Goal: Task Accomplishment & Management: Manage account settings

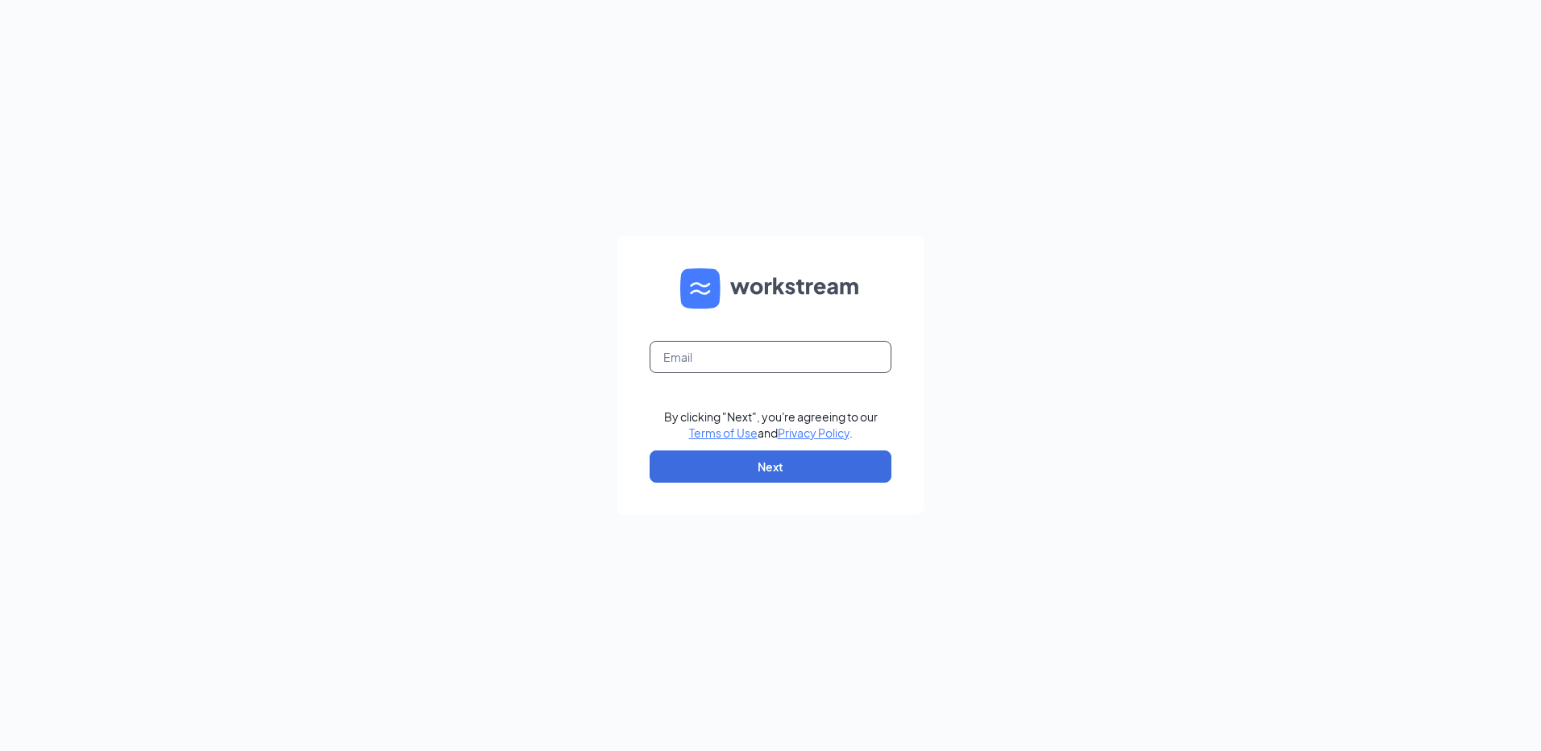
click at [722, 370] on input "text" at bounding box center [770, 357] width 242 height 32
type input "bk4934@dakotapartnersinc.com"
click at [776, 464] on button "Next" at bounding box center [770, 466] width 242 height 32
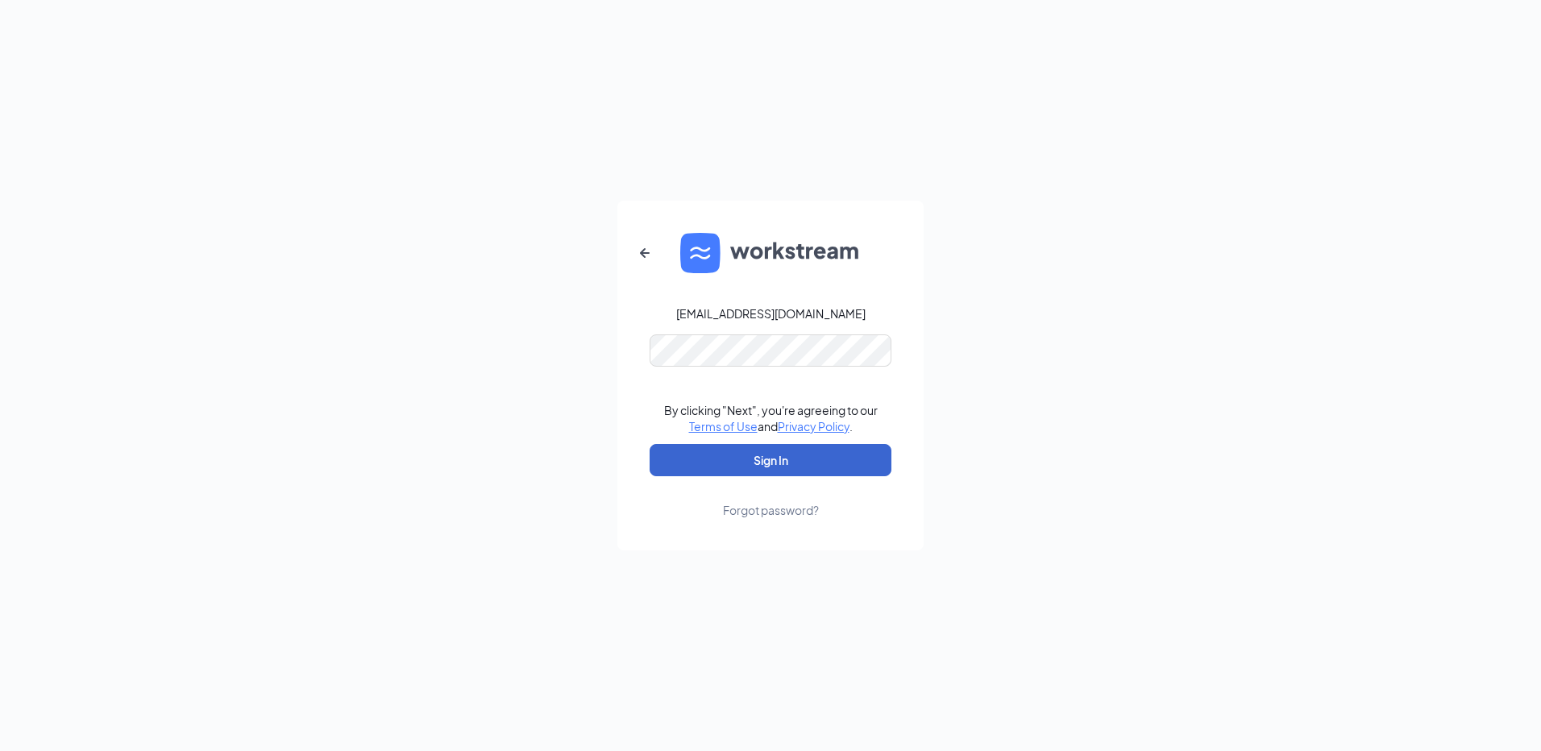
click at [793, 460] on button "Sign In" at bounding box center [770, 460] width 242 height 32
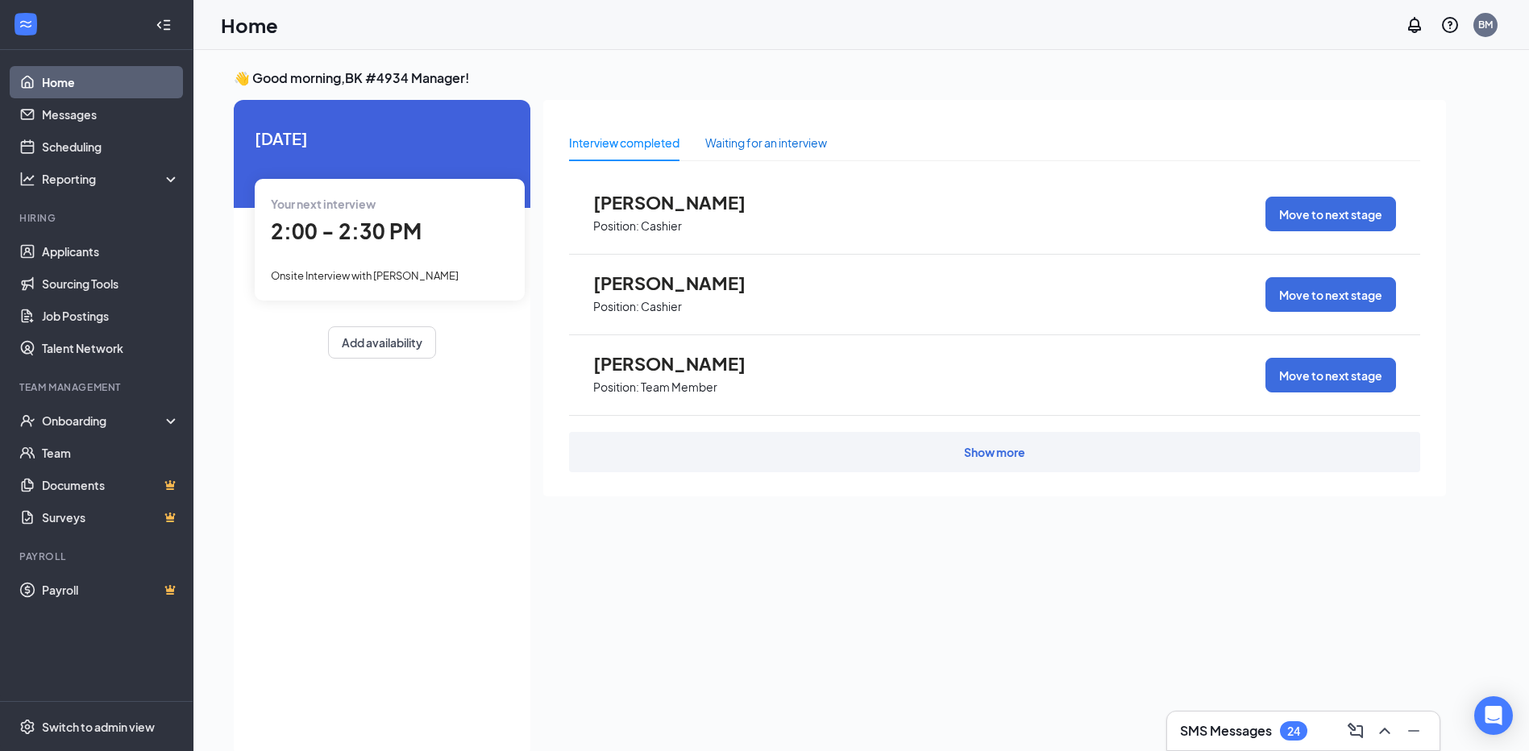
click at [787, 141] on div "Waiting for an interview" at bounding box center [766, 143] width 122 height 18
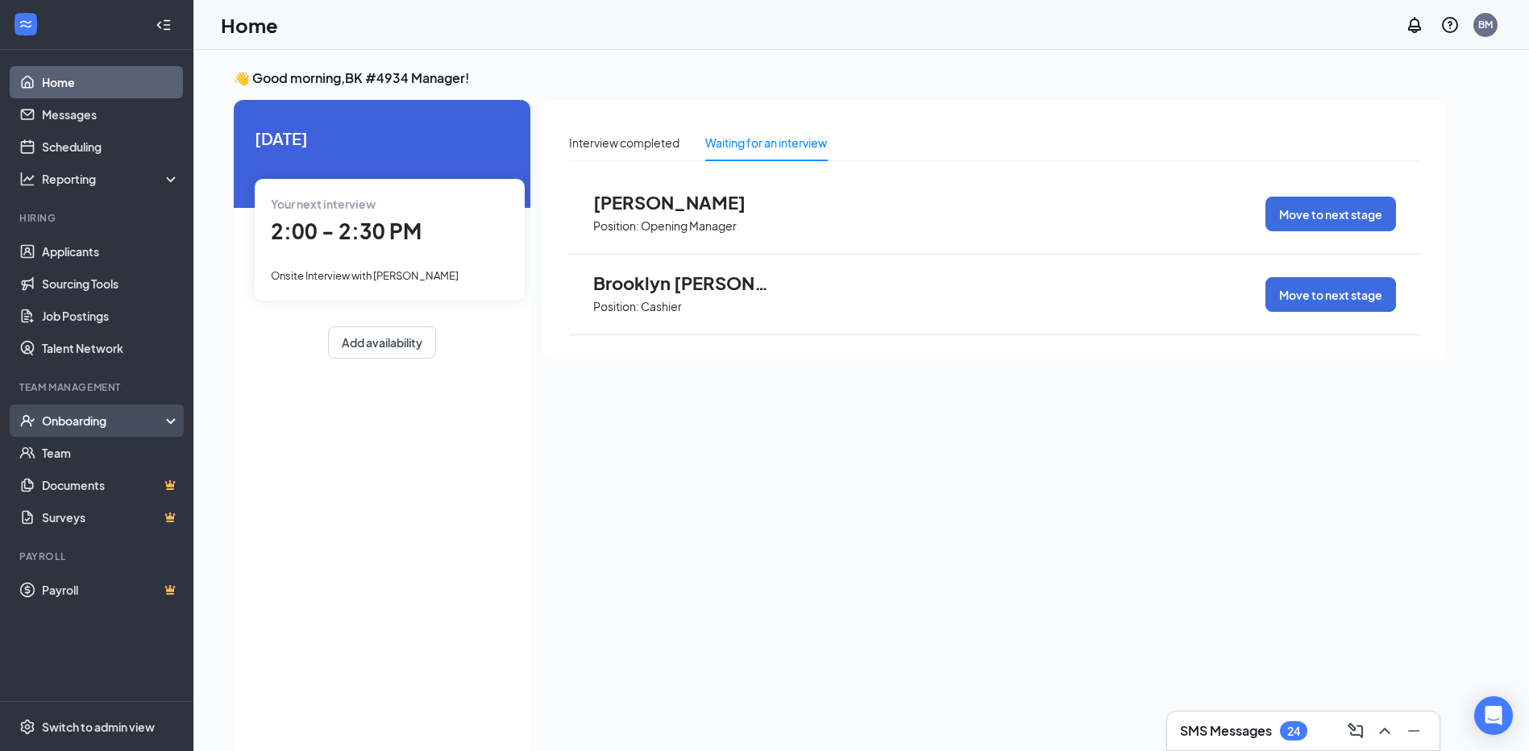
click at [68, 413] on div "Onboarding" at bounding box center [104, 421] width 124 height 16
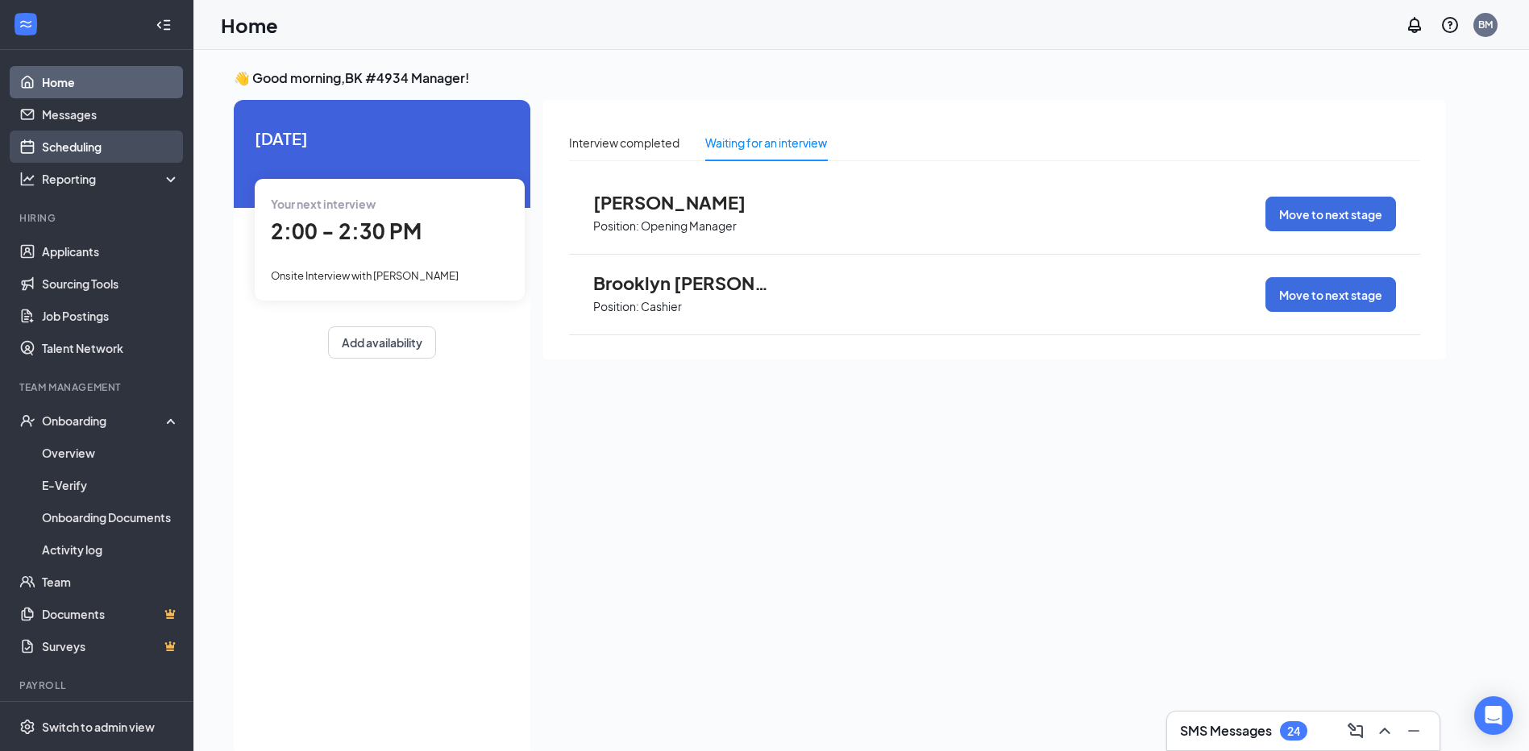
click at [89, 152] on link "Scheduling" at bounding box center [111, 147] width 138 height 32
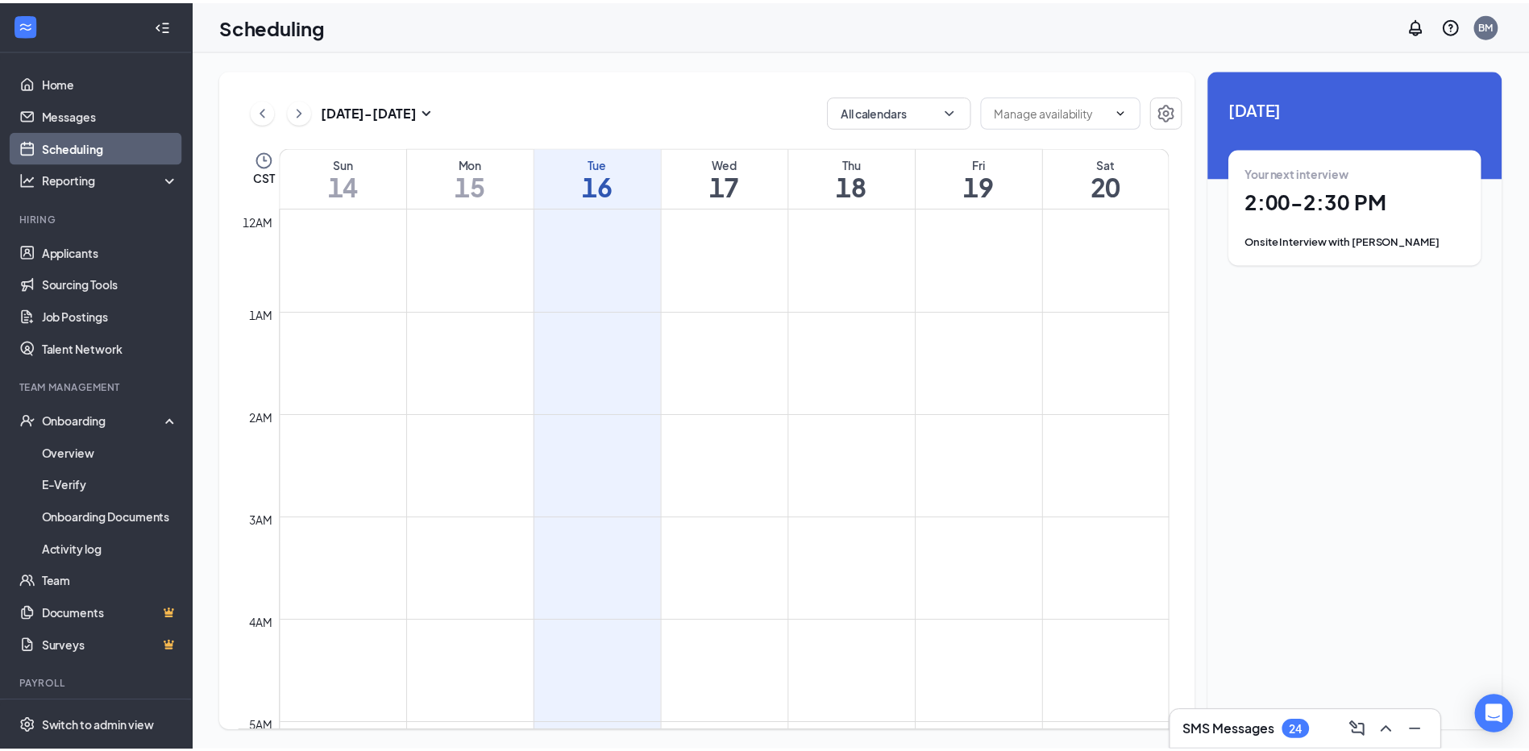
scroll to position [792, 0]
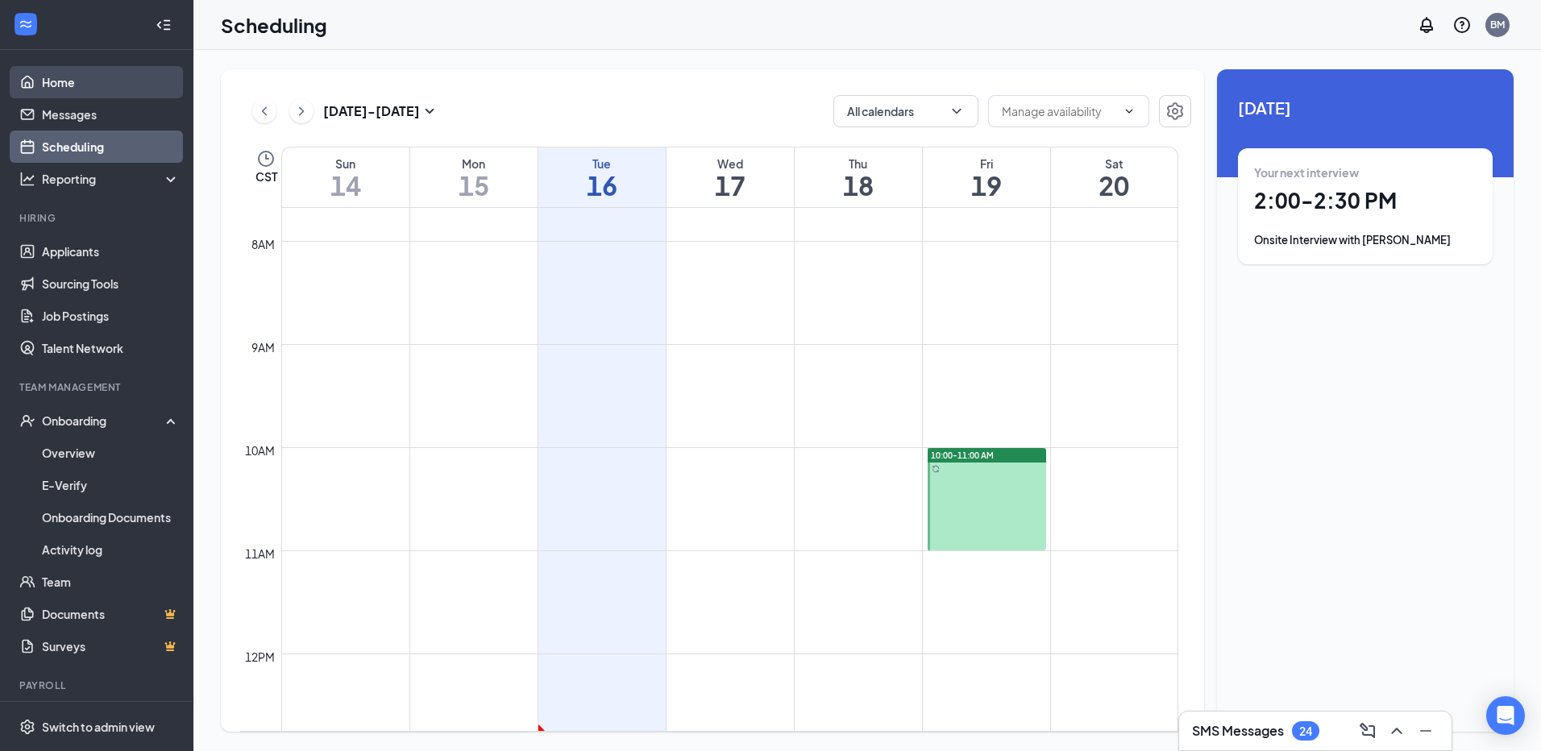
click at [61, 80] on link "Home" at bounding box center [111, 82] width 138 height 32
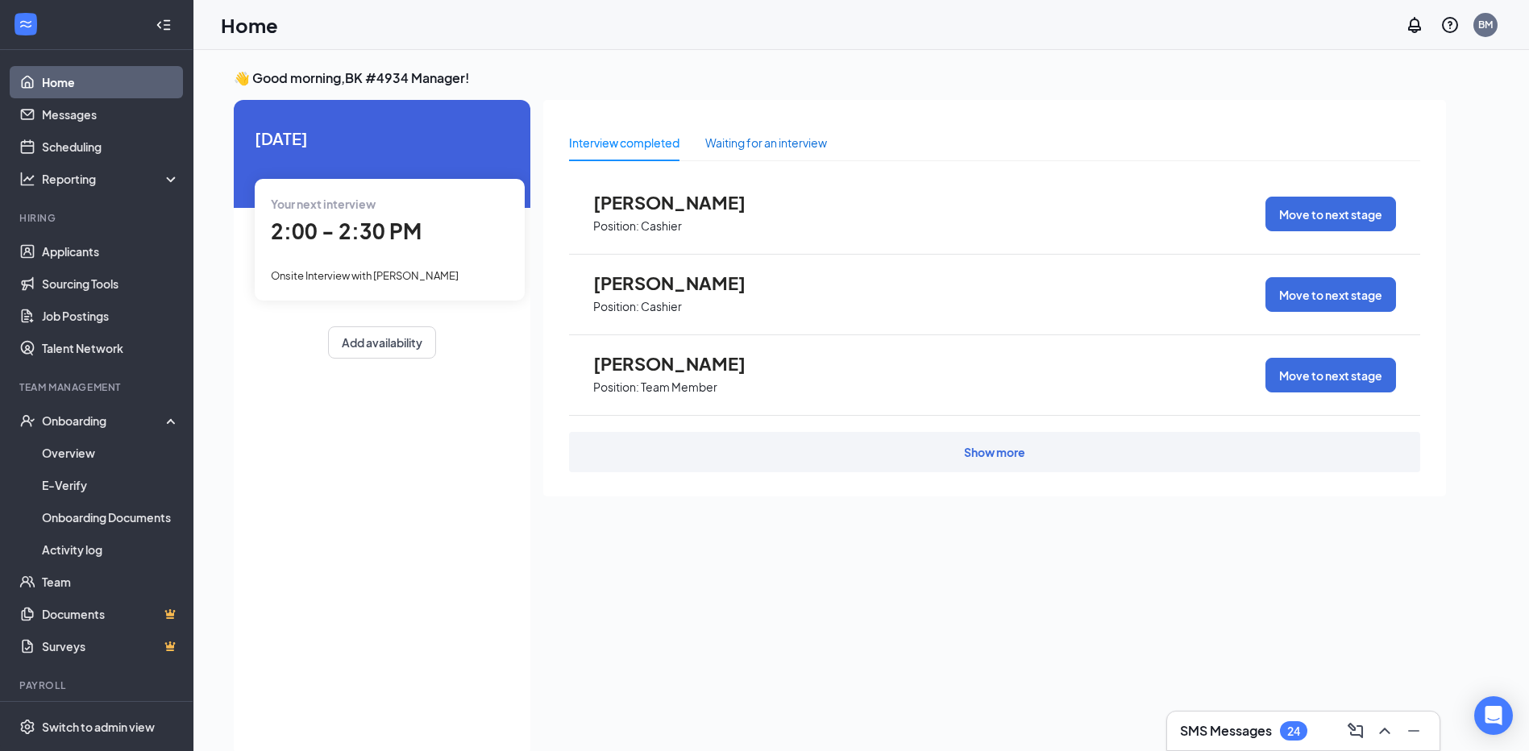
click at [772, 135] on div "Waiting for an interview" at bounding box center [766, 143] width 122 height 18
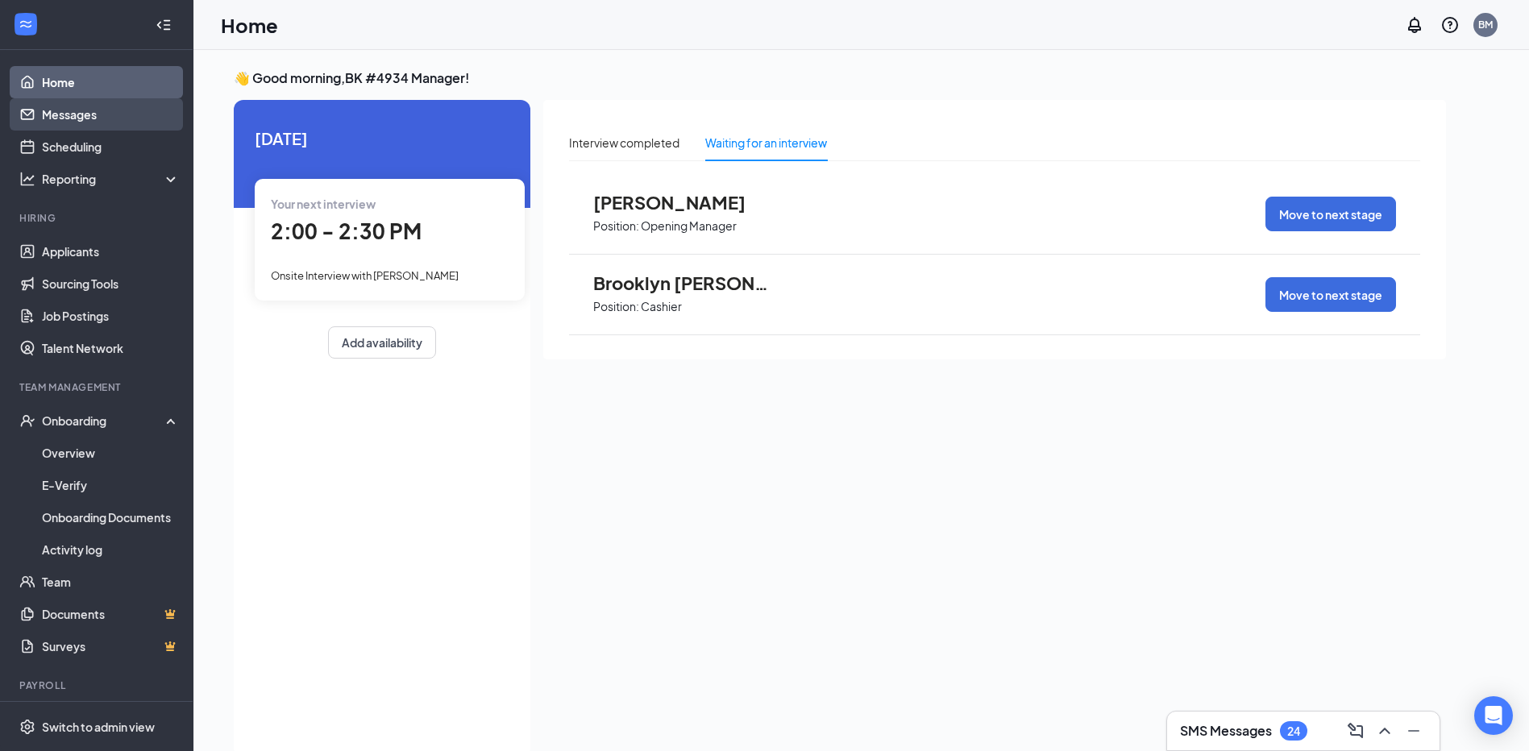
click at [79, 99] on link "Messages" at bounding box center [111, 114] width 138 height 32
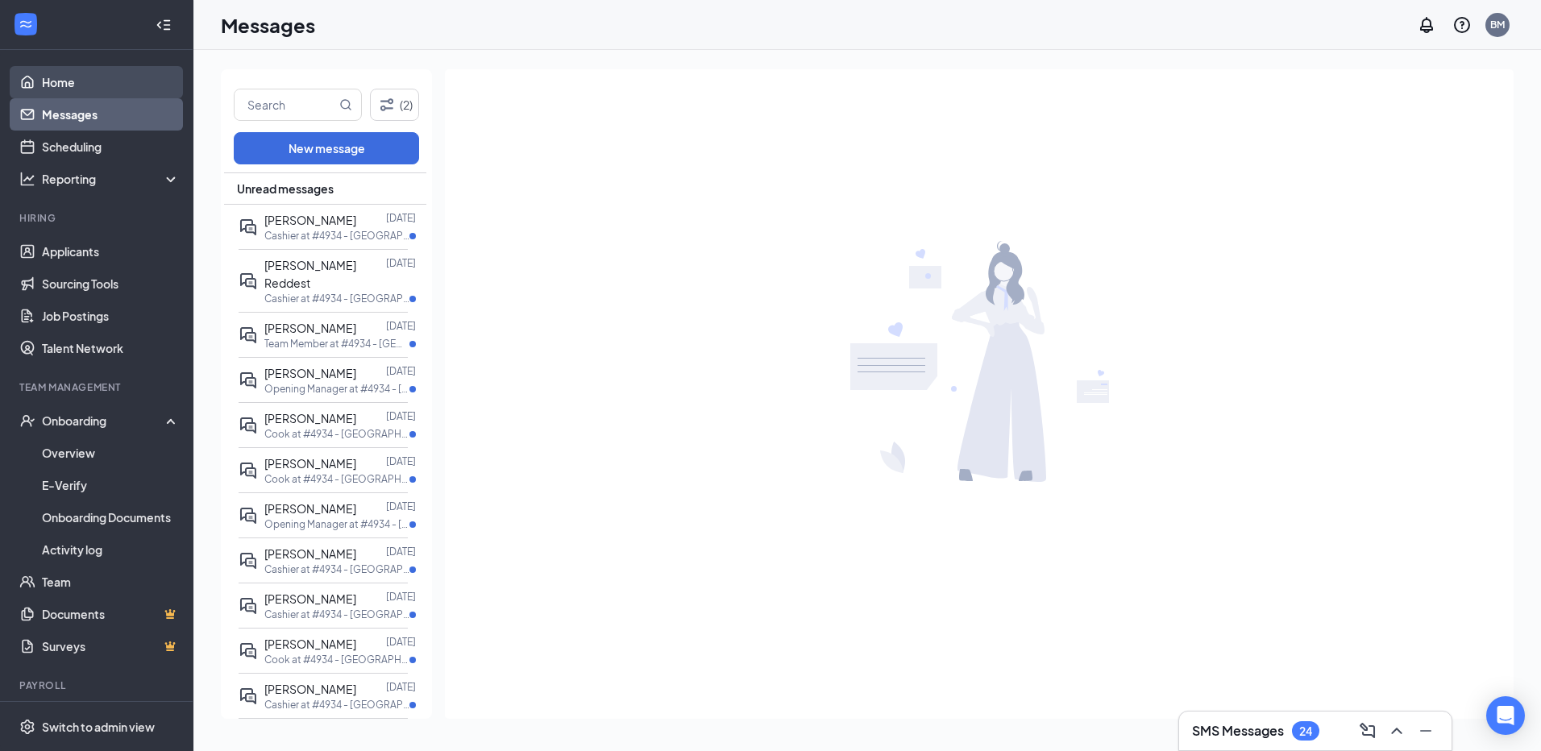
click at [48, 87] on link "Home" at bounding box center [111, 82] width 138 height 32
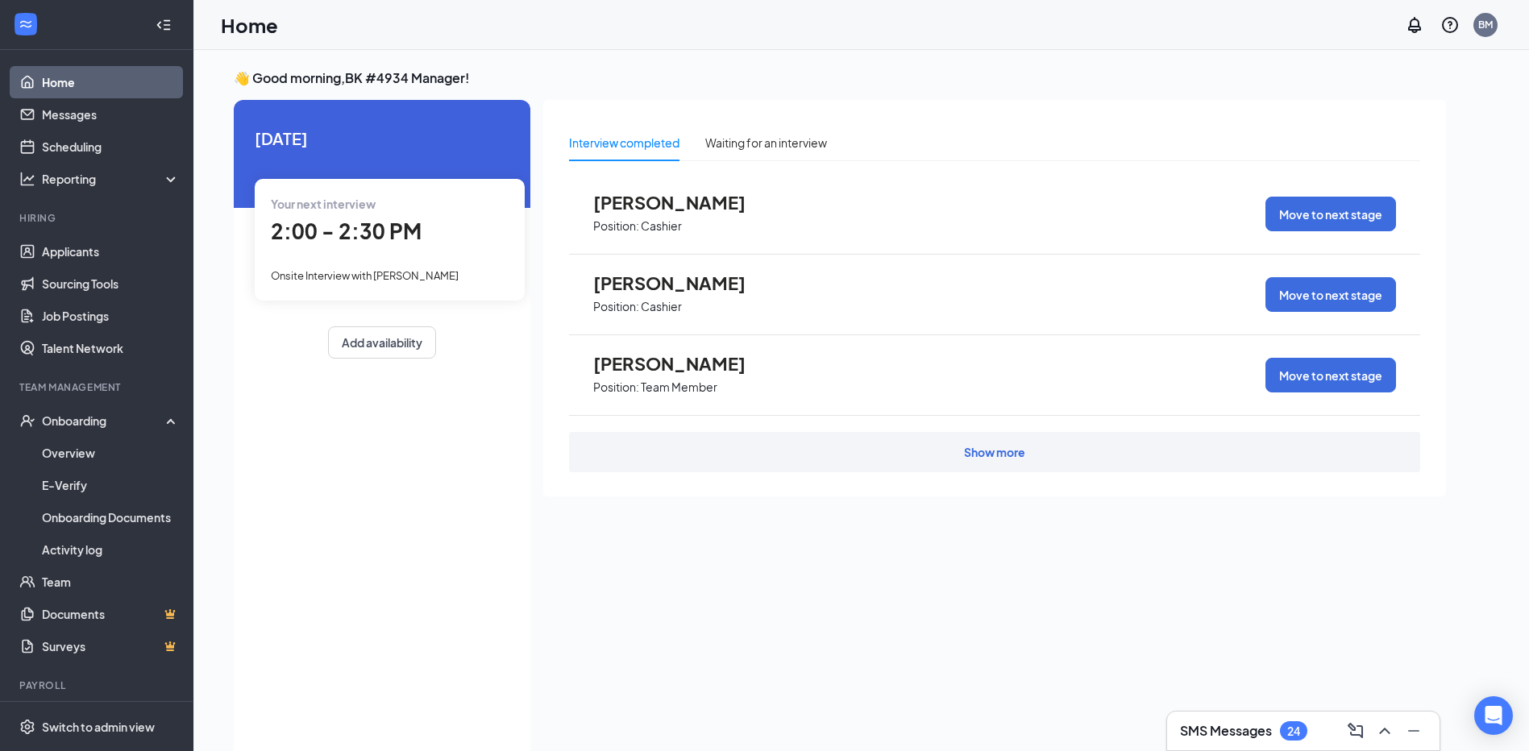
click at [1024, 458] on div "Show more" at bounding box center [994, 452] width 851 height 40
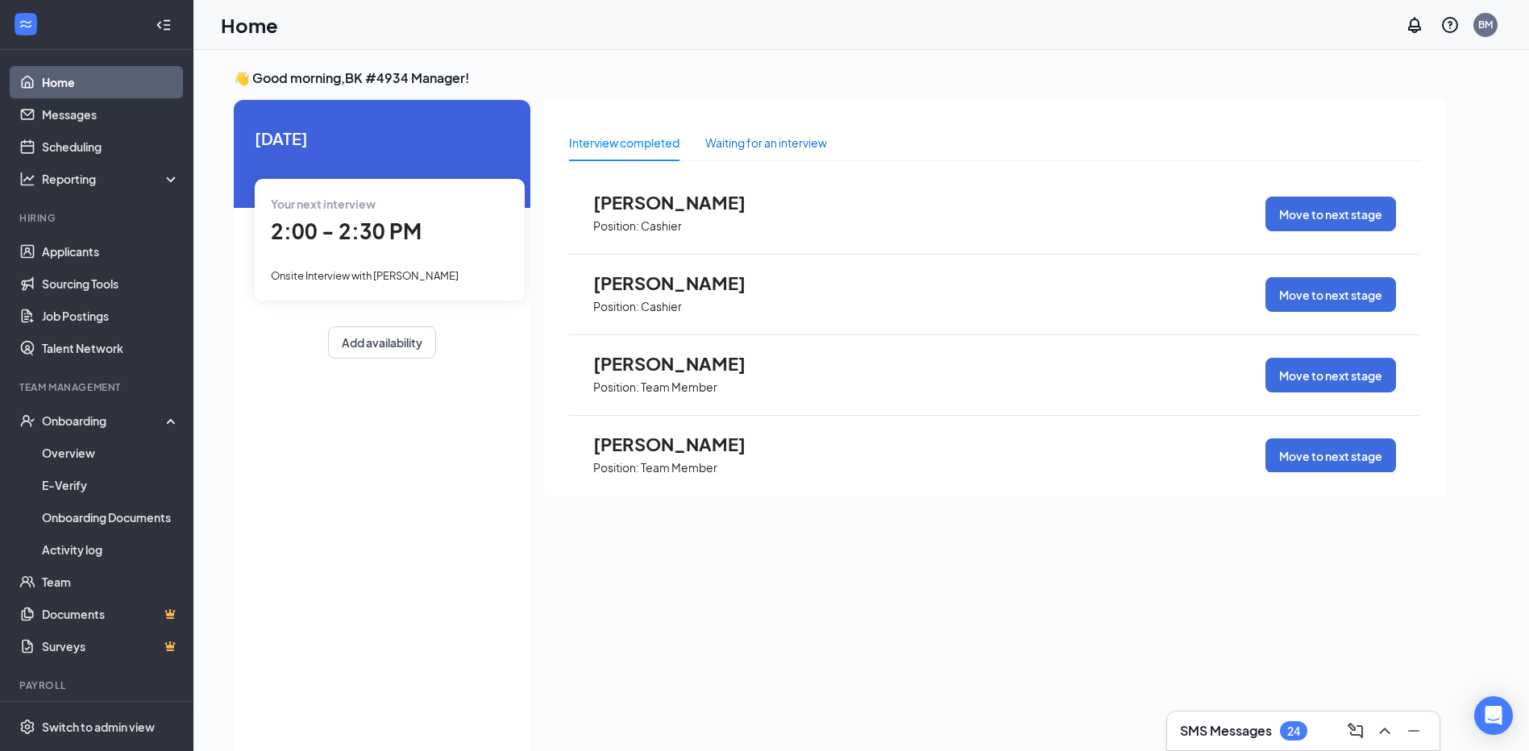
click at [743, 143] on div "Waiting for an interview" at bounding box center [766, 143] width 122 height 18
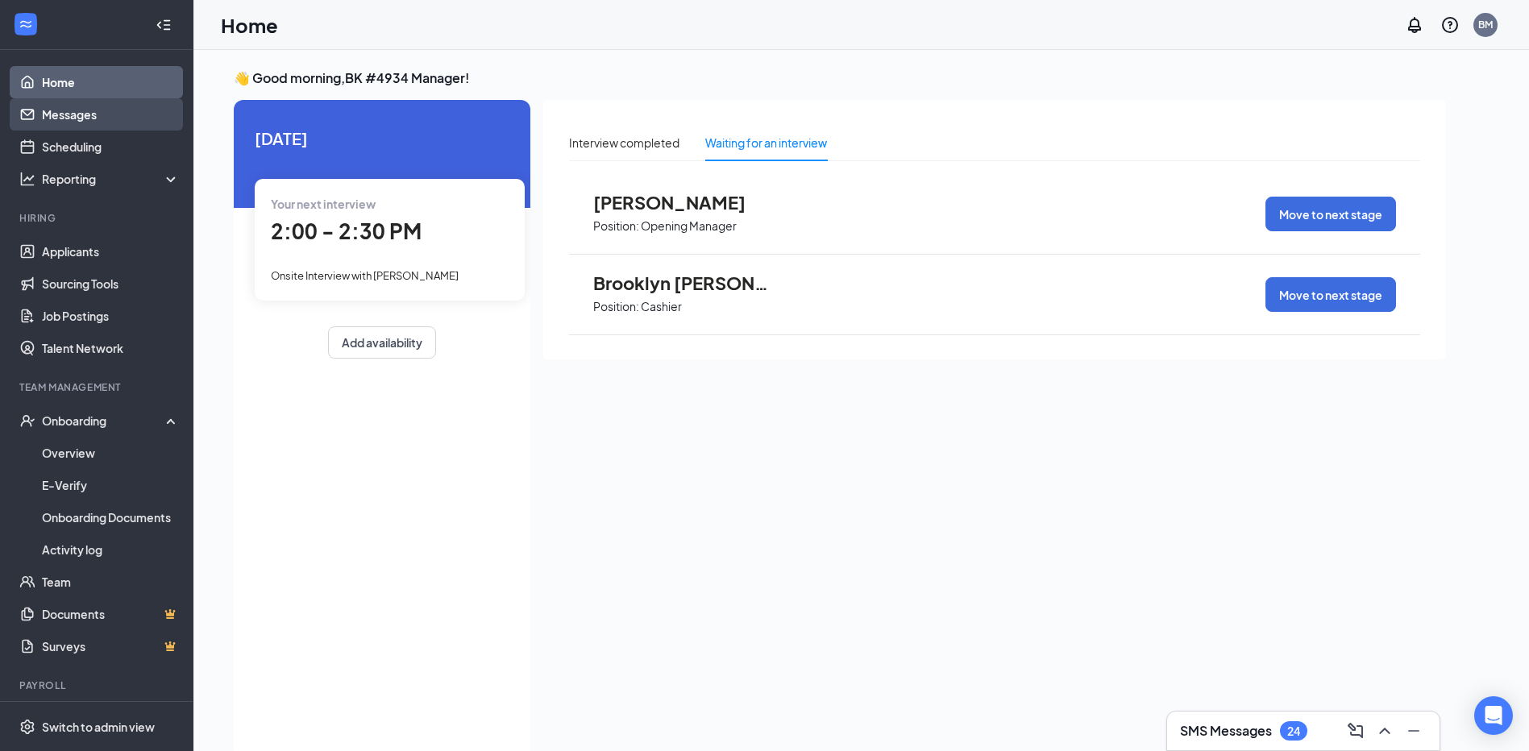
click at [99, 124] on link "Messages" at bounding box center [111, 114] width 138 height 32
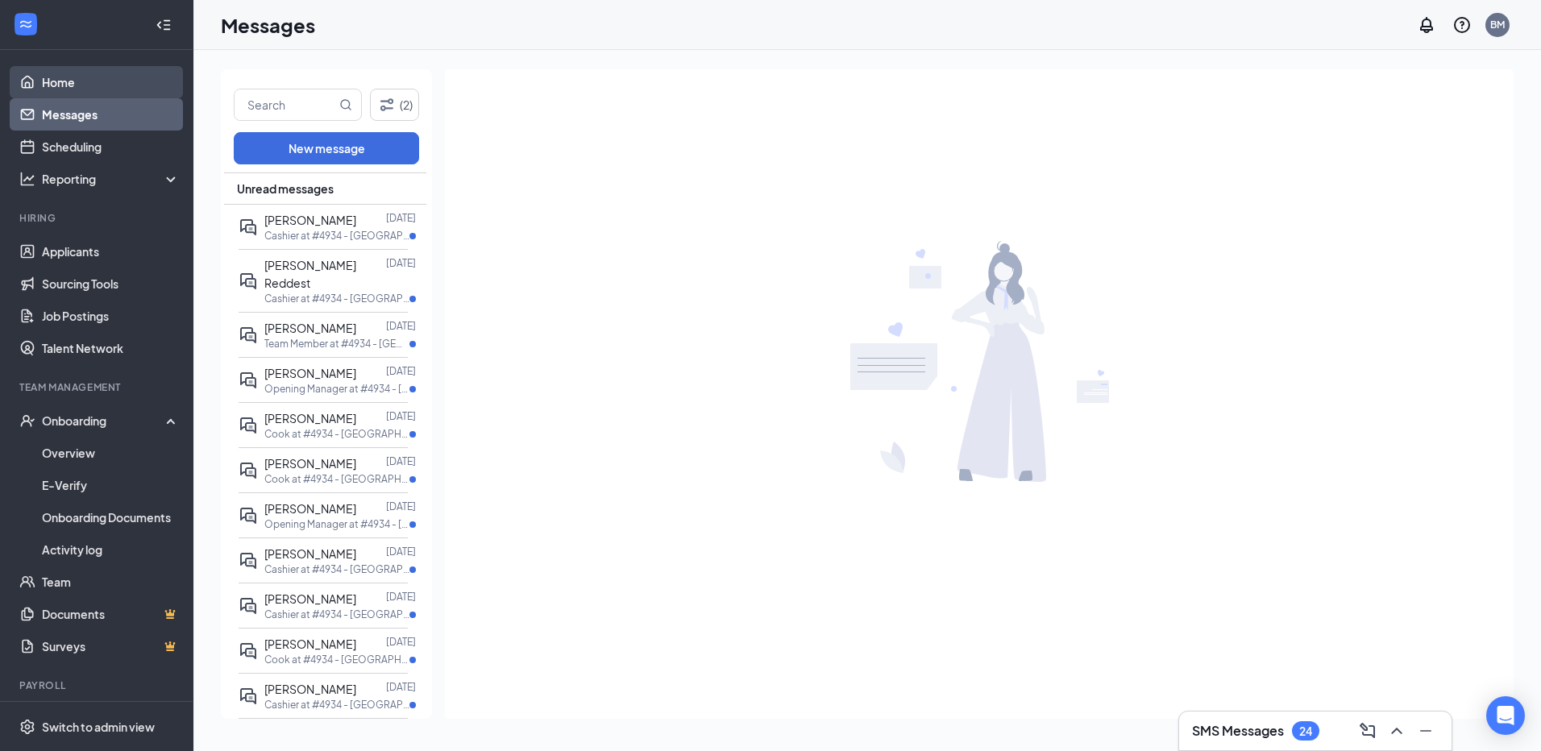
click at [63, 76] on link "Home" at bounding box center [111, 82] width 138 height 32
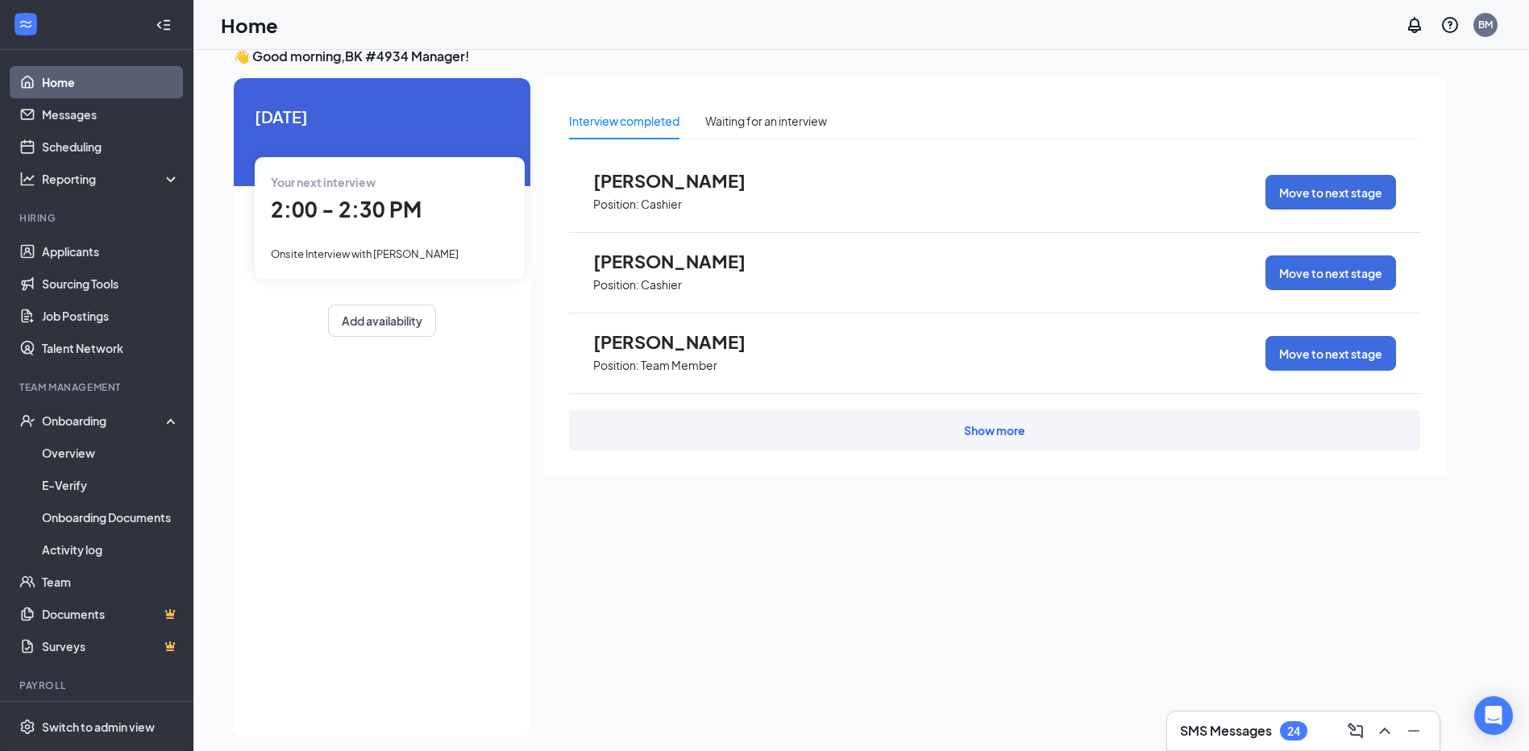
scroll to position [34, 0]
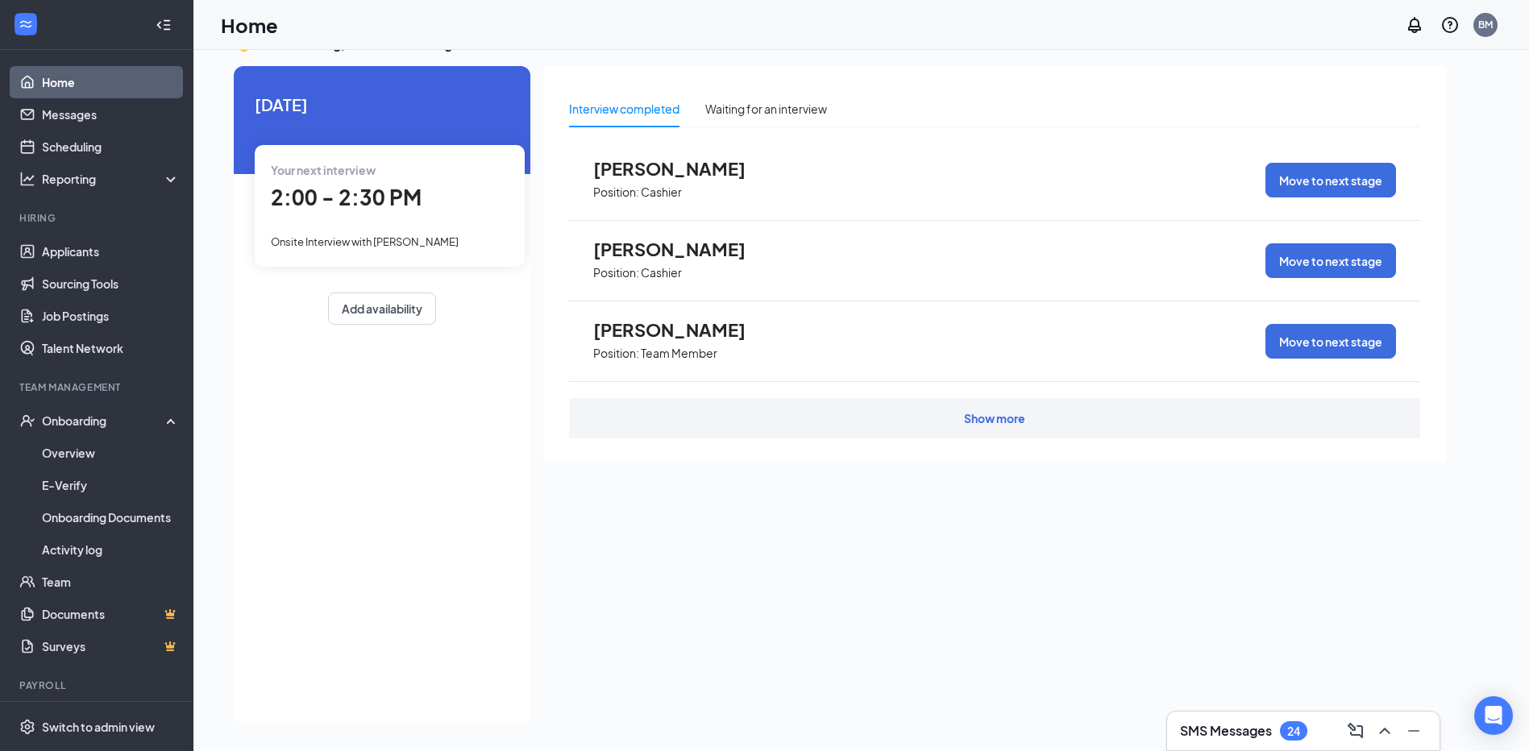
click at [993, 412] on div "Show more" at bounding box center [994, 418] width 61 height 16
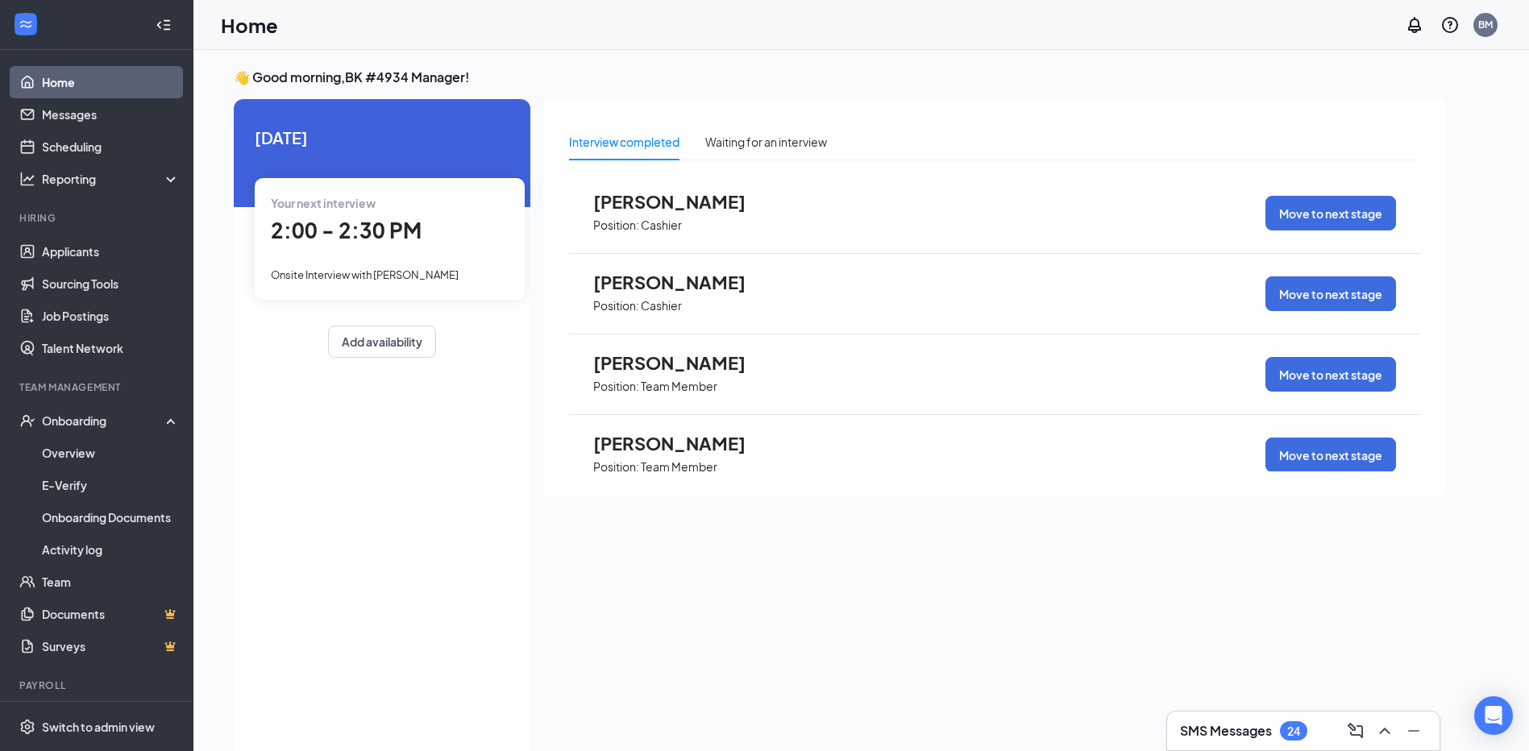
scroll to position [0, 0]
click at [729, 132] on div "Waiting for an interview" at bounding box center [766, 142] width 122 height 37
